Goal: Information Seeking & Learning: Find specific fact

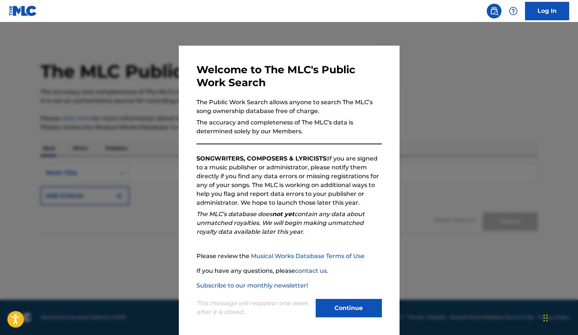
click at [361, 306] on button "Continue" at bounding box center [349, 308] width 66 height 18
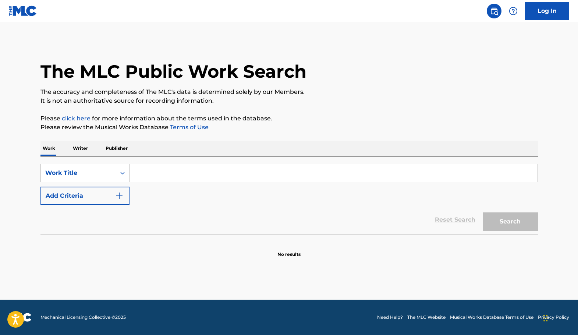
click at [246, 173] on input "Search Form" at bounding box center [334, 173] width 408 height 18
type input "gin and juice"
click at [483, 212] on button "Search" at bounding box center [510, 221] width 55 height 18
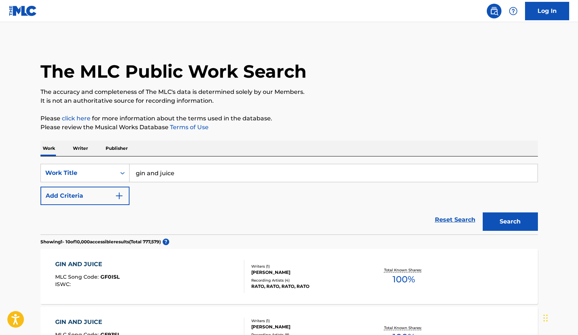
drag, startPoint x: 577, startPoint y: 99, endPoint x: 580, endPoint y: 104, distance: 6.4
click at [578, 104] on html "Press Alt+1 for screen-reader mode, Alt+0 to cancel Accessibility Screen-Reader…" at bounding box center [289, 167] width 578 height 335
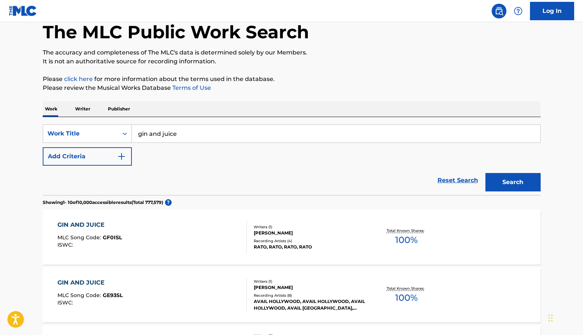
scroll to position [38, 0]
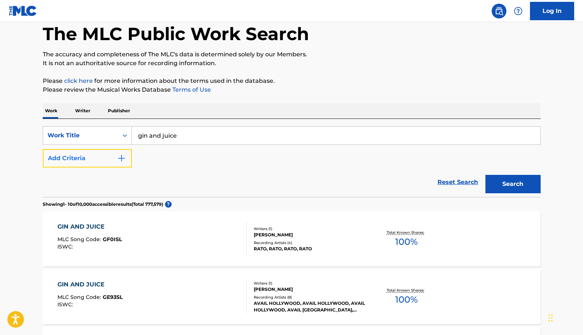
click at [102, 162] on button "Add Criteria" at bounding box center [87, 158] width 89 height 18
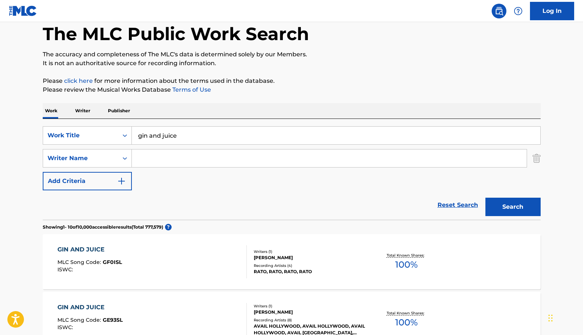
click at [160, 159] on input "Search Form" at bounding box center [329, 158] width 395 height 18
click at [485, 198] on button "Search" at bounding box center [512, 207] width 55 height 18
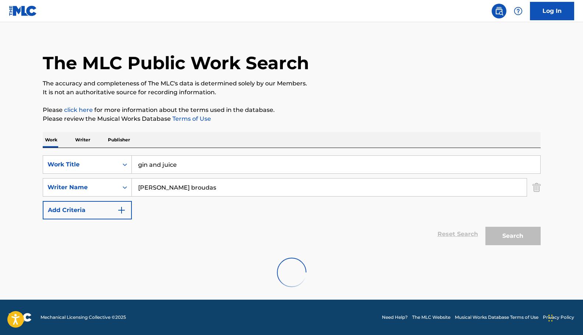
scroll to position [0, 0]
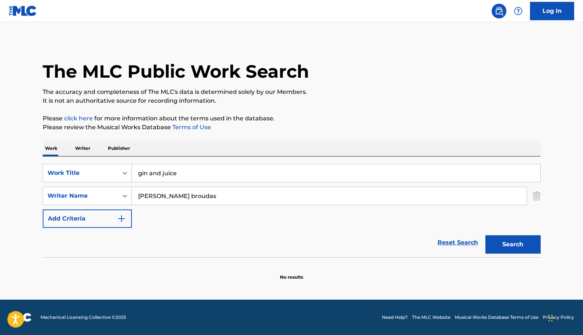
click at [170, 195] on input "[PERSON_NAME] broudas" at bounding box center [329, 196] width 395 height 18
type input "[PERSON_NAME]"
click at [485, 235] on button "Search" at bounding box center [512, 244] width 55 height 18
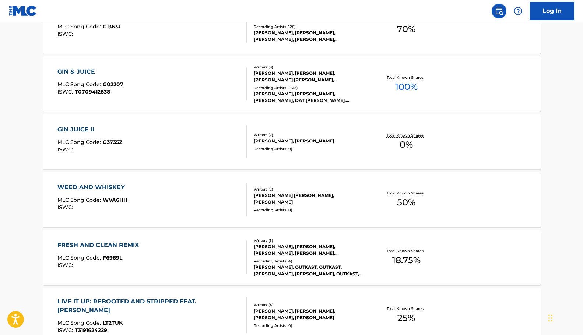
scroll to position [270, 0]
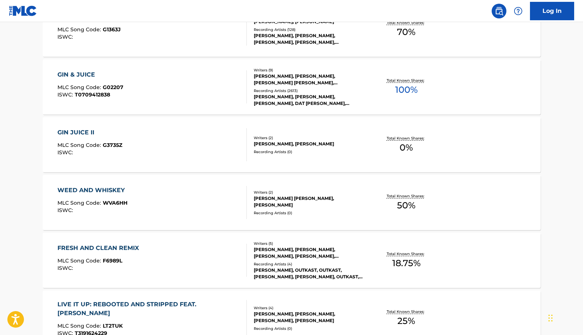
click at [177, 83] on div "GIN & JUICE MLC Song Code : G02207 ISWC : T0709412838" at bounding box center [151, 86] width 189 height 33
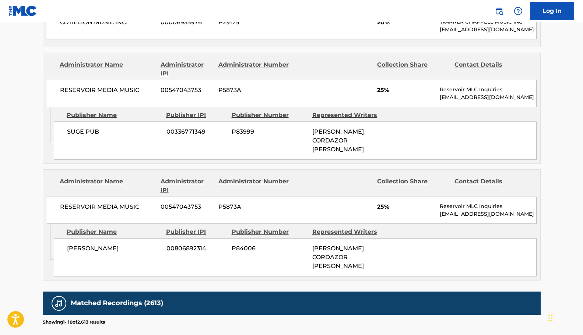
scroll to position [802, 0]
